Goal: Find specific page/section: Find specific page/section

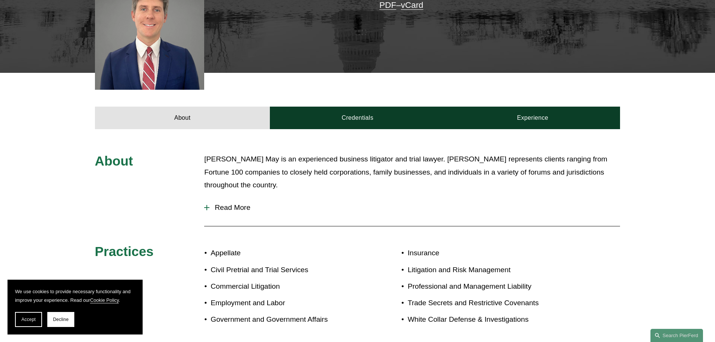
scroll to position [229, 0]
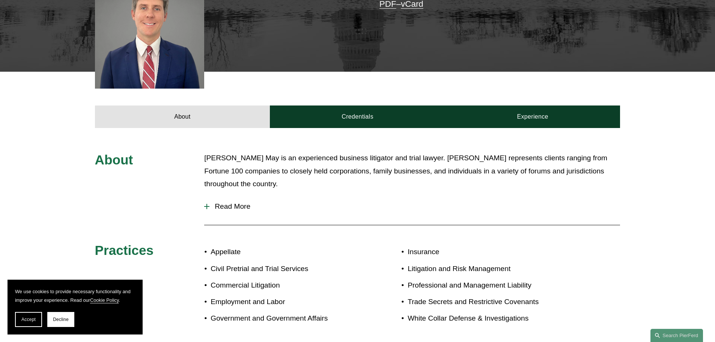
click at [232, 212] on button "Read More" at bounding box center [412, 207] width 416 height 20
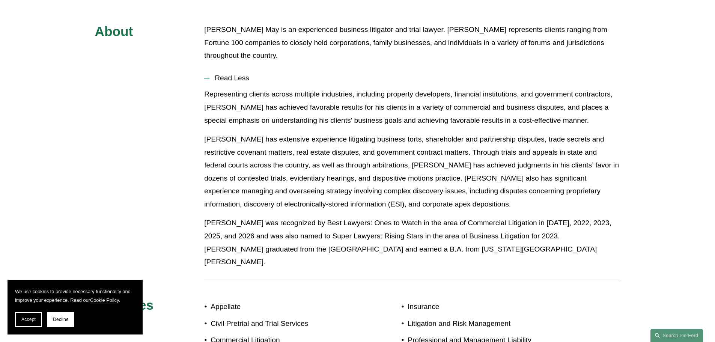
scroll to position [363, 0]
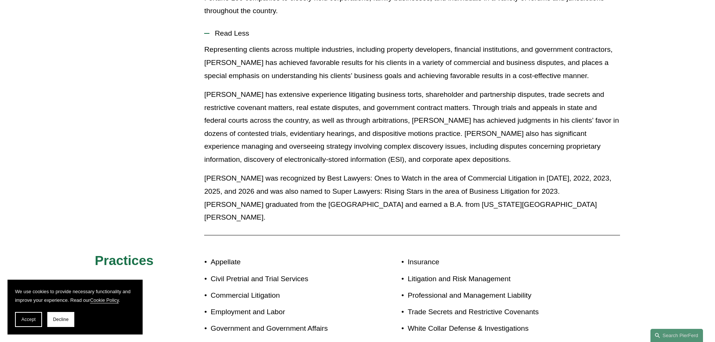
click at [232, 212] on div "Representing clients across multiple industries, including property developers,…" at bounding box center [412, 136] width 416 height 186
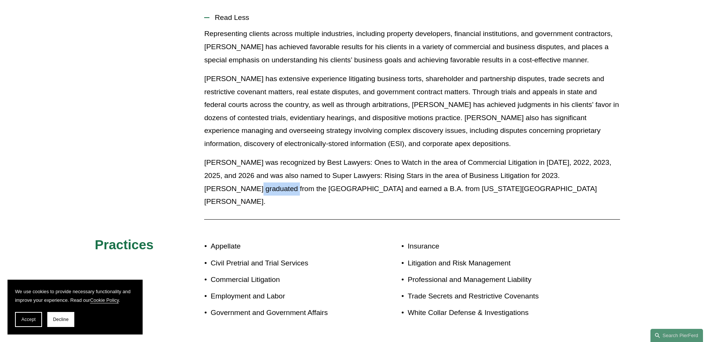
scroll to position [419, 0]
click at [285, 191] on p "Matt was recognized by Best Lawyers: Ones to Watch in the area of Commercial Li…" at bounding box center [412, 181] width 416 height 52
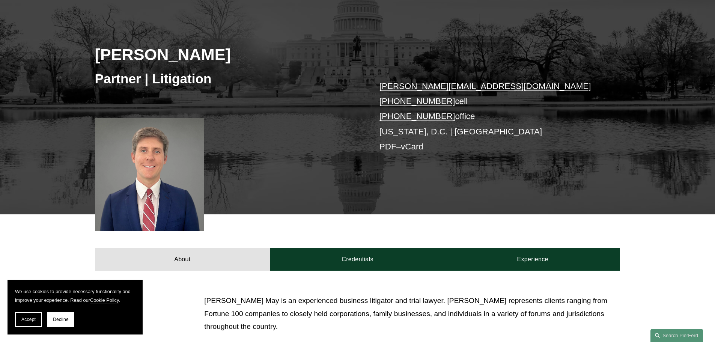
scroll to position [84, 0]
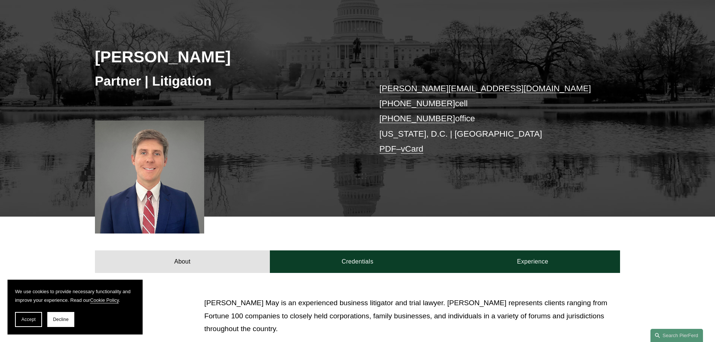
click at [418, 209] on div "Matthew May Partner | Litigation matthew.may@pierferd.com +1.410.370.5102 cell …" at bounding box center [357, 109] width 715 height 215
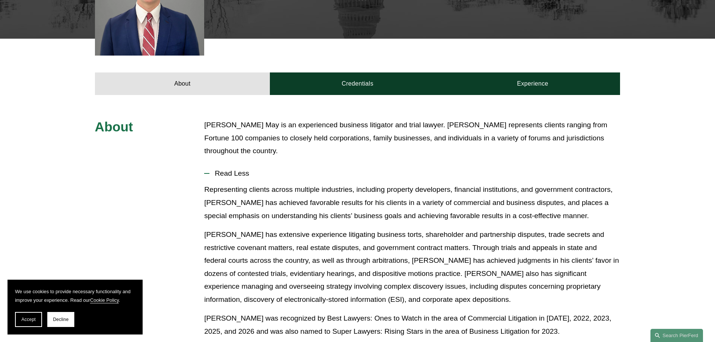
scroll to position [0, 0]
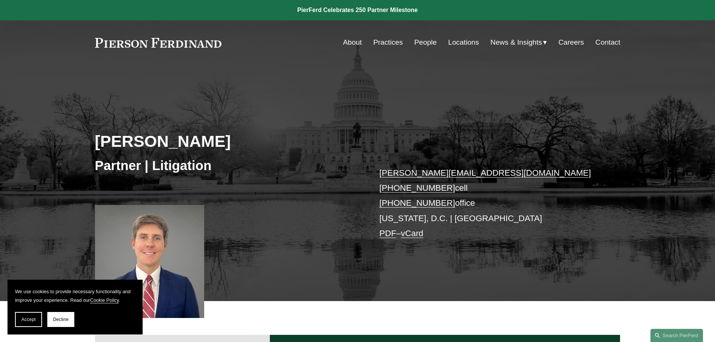
click at [425, 40] on link "People" at bounding box center [425, 42] width 23 height 14
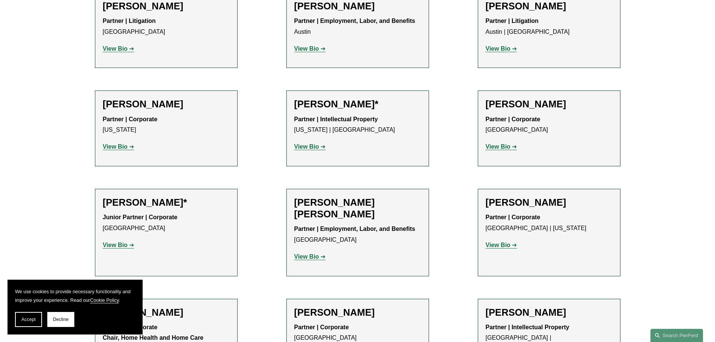
scroll to position [348, 0]
click at [114, 149] on strong "View Bio" at bounding box center [115, 146] width 25 height 6
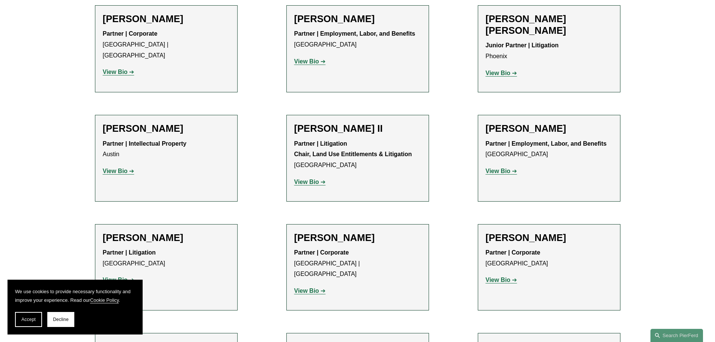
scroll to position [772, 0]
